Goal: Check status: Check status

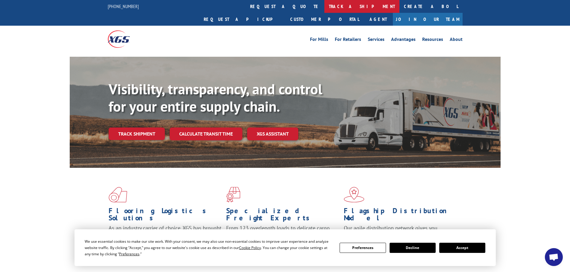
click at [324, 6] on link "track a shipment" at bounding box center [361, 6] width 75 height 13
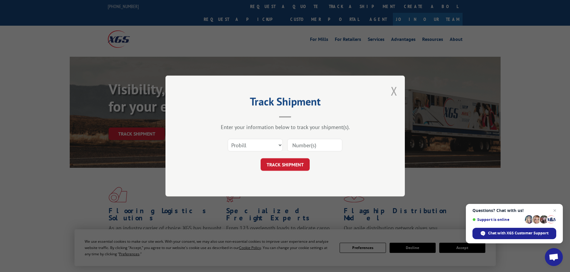
click at [392, 92] on button "Close modal" at bounding box center [394, 91] width 7 height 16
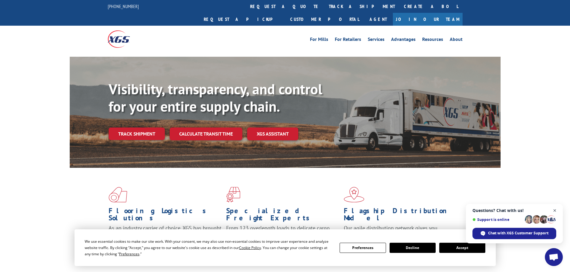
click at [554, 212] on span "Close chat" at bounding box center [554, 210] width 7 height 7
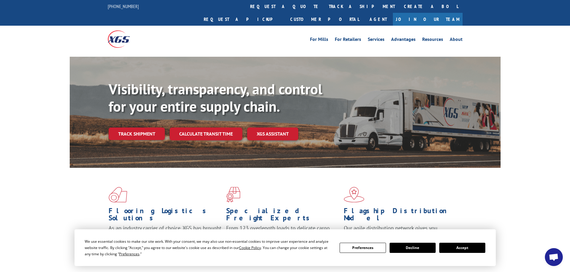
click at [463, 250] on button "Accept" at bounding box center [462, 248] width 46 height 10
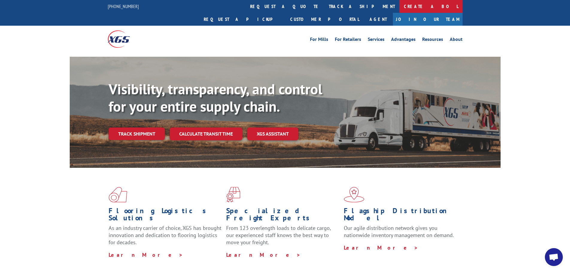
click at [399, 7] on link "Create a BOL" at bounding box center [430, 6] width 63 height 13
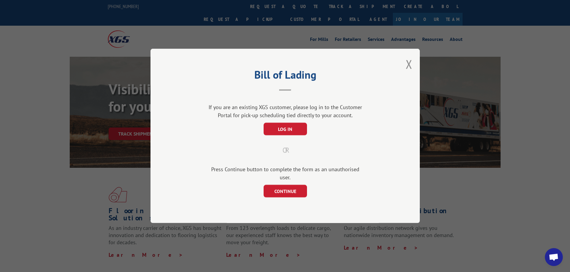
click at [412, 69] on div "Bill of Lading If you are an existing XGS customer, please log in to the Custom…" at bounding box center [284, 136] width 269 height 175
click at [409, 67] on button "Close modal" at bounding box center [409, 64] width 7 height 16
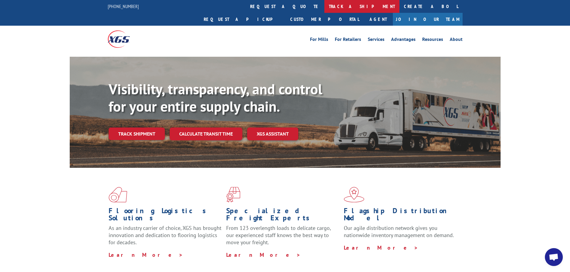
click at [324, 7] on link "track a shipment" at bounding box center [361, 6] width 75 height 13
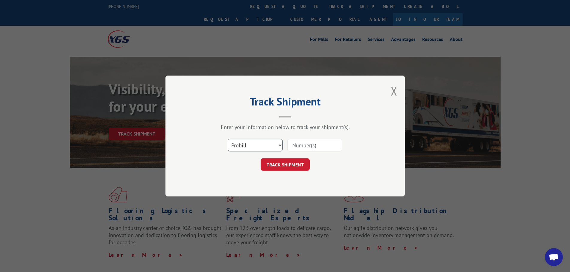
click at [275, 144] on select "Select category... Probill BOL PO" at bounding box center [255, 145] width 55 height 13
select select "bol"
click at [228, 139] on select "Select category... Probill BOL PO" at bounding box center [255, 145] width 55 height 13
click at [313, 147] on input at bounding box center [314, 145] width 55 height 13
paste input "6047558"
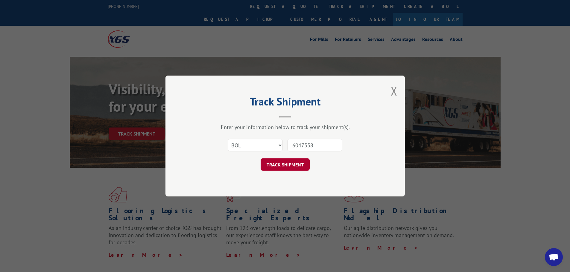
type input "6047558"
click at [296, 162] on button "TRACK SHIPMENT" at bounding box center [284, 165] width 49 height 13
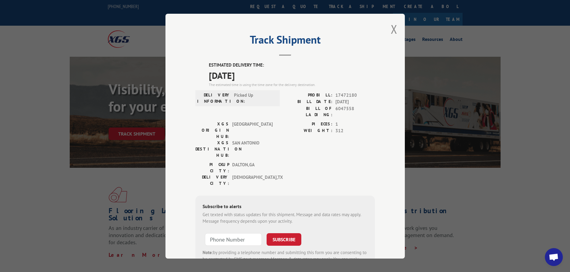
drag, startPoint x: 206, startPoint y: 65, endPoint x: 258, endPoint y: 77, distance: 52.7
click at [258, 77] on div "ESTIMATED DELIVERY TIME: [DATE] The estimated time is using the time zone for t…" at bounding box center [292, 75] width 166 height 26
copy div "ESTIMATED DELIVERY TIME: [DATE]"
